Goal: Task Accomplishment & Management: Complete application form

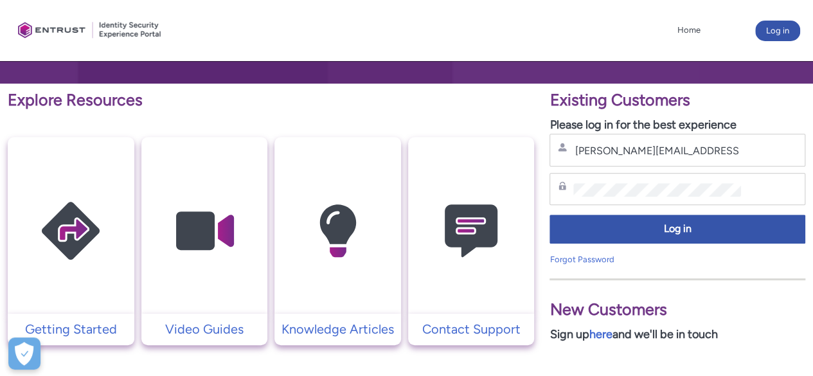
scroll to position [129, 0]
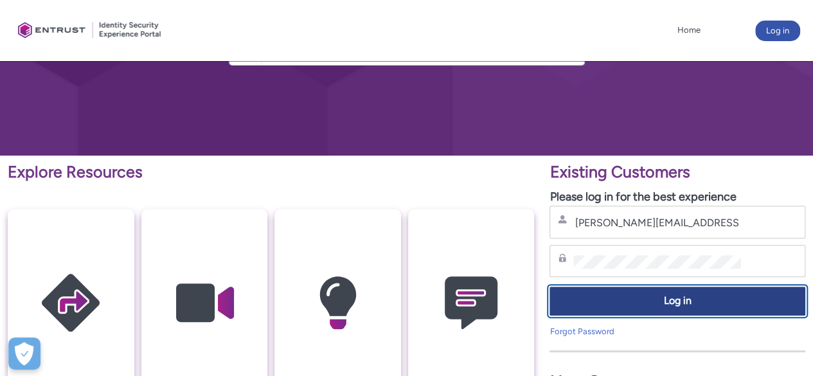
click at [678, 299] on span "Log in" at bounding box center [677, 301] width 239 height 15
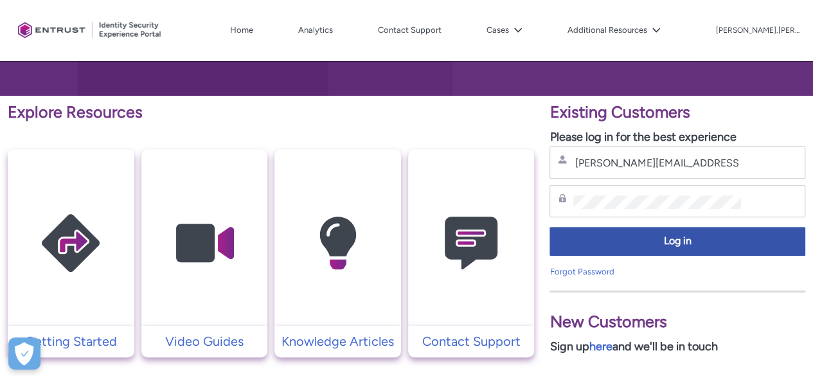
scroll to position [193, 0]
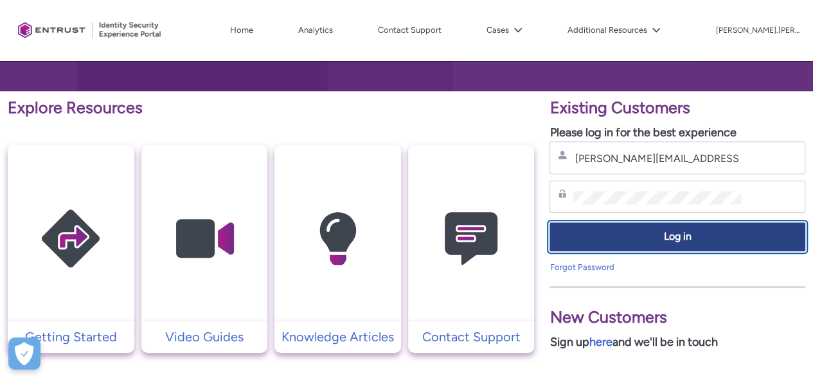
click at [636, 239] on span "Log in" at bounding box center [677, 236] width 239 height 15
